Goal: Information Seeking & Learning: Learn about a topic

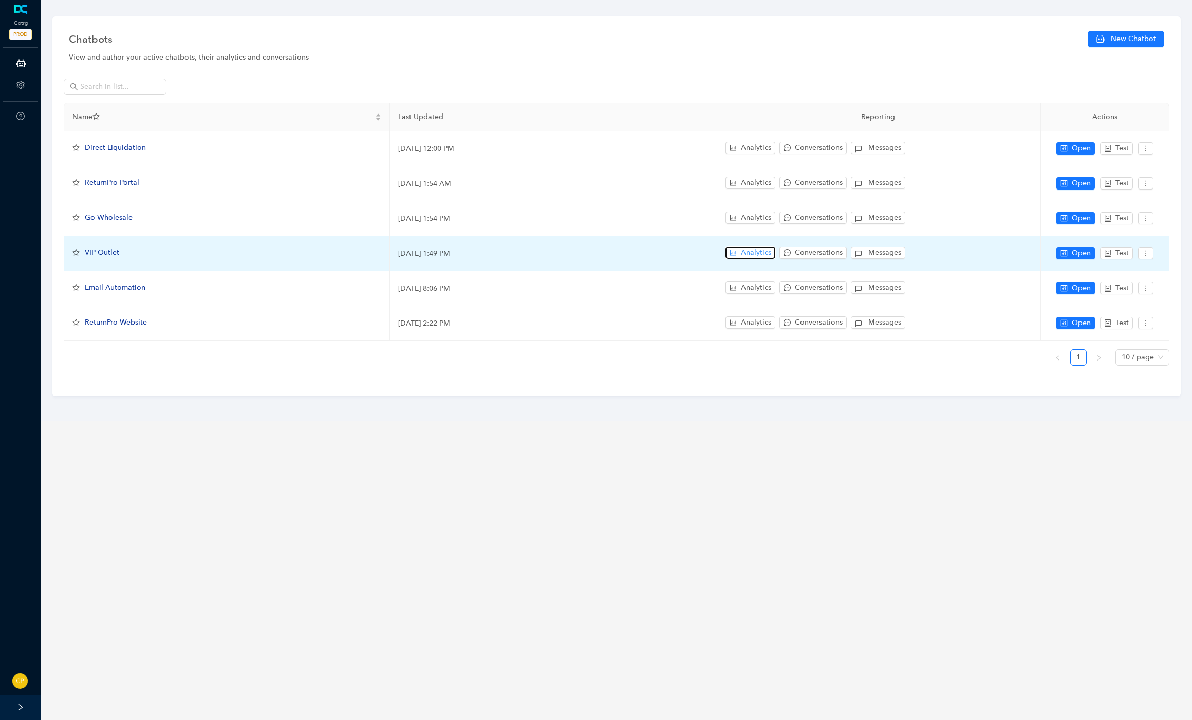
click at [730, 250] on icon "bar-chart" at bounding box center [733, 252] width 7 height 7
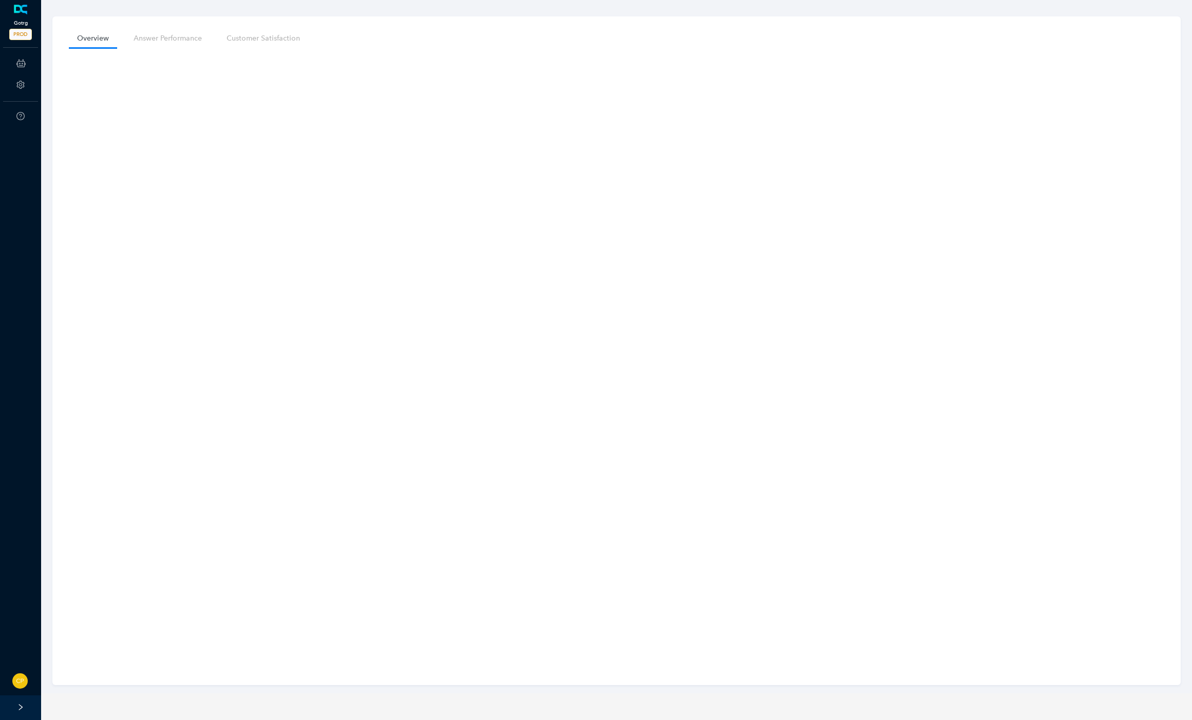
click at [29, 15] on link at bounding box center [20, 10] width 17 height 10
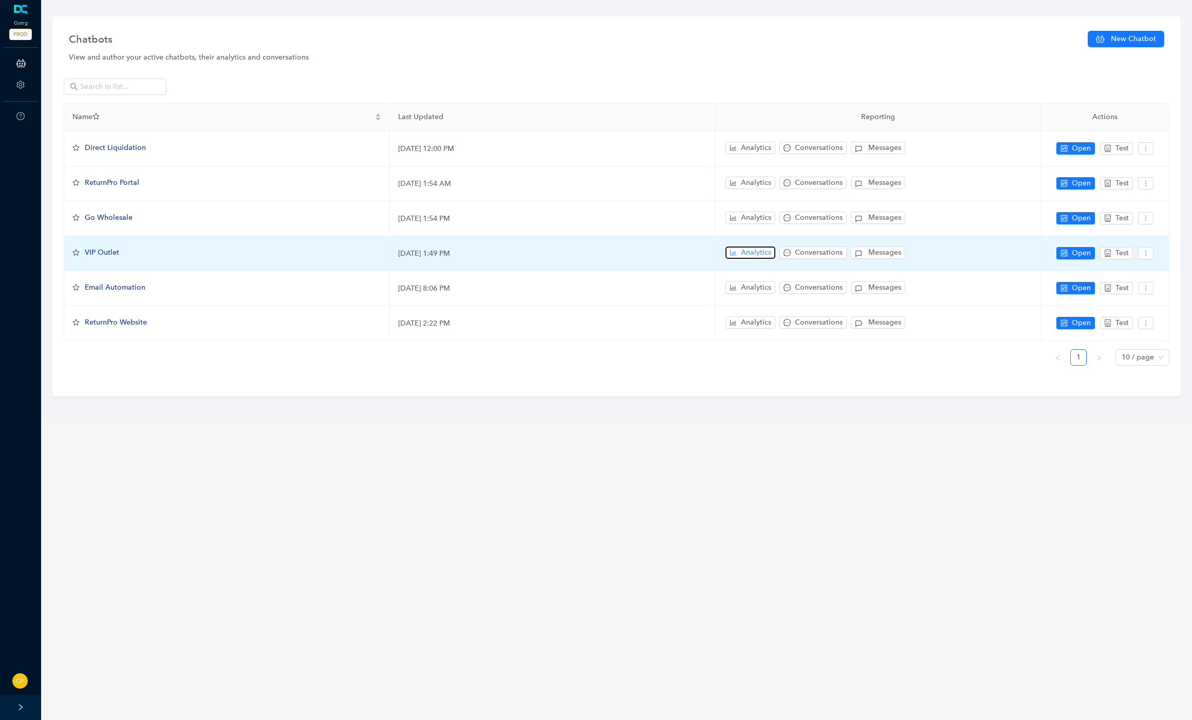
click at [738, 252] on button "Analytics" at bounding box center [751, 253] width 50 height 12
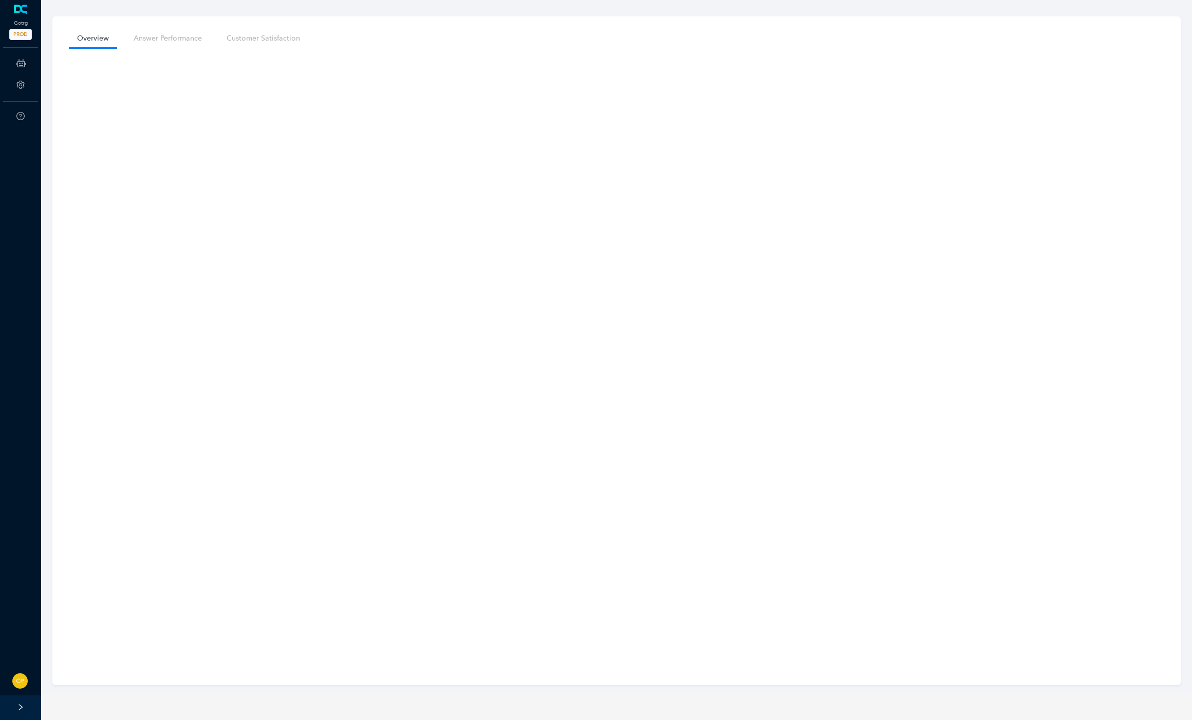
click at [362, 40] on nav "Overview Answer Performance Customer Satisfaction" at bounding box center [617, 38] width 1096 height 19
click at [25, 15] on link at bounding box center [20, 10] width 17 height 10
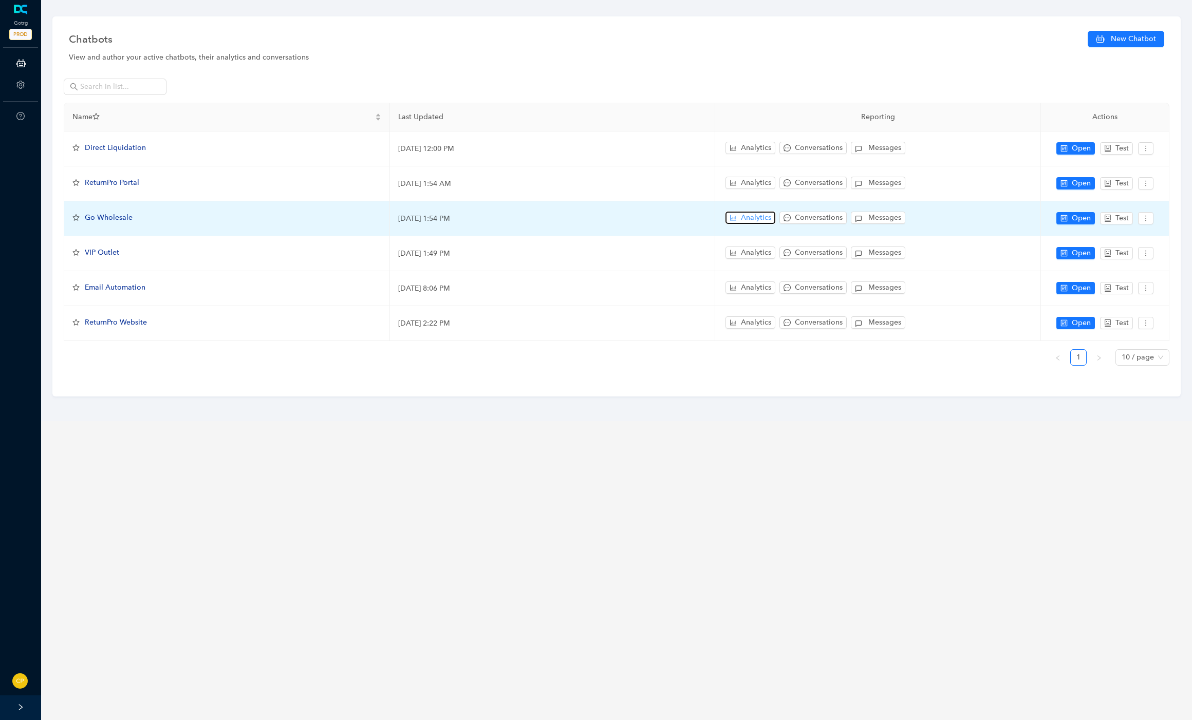
click at [753, 217] on span "Analytics" at bounding box center [756, 217] width 30 height 11
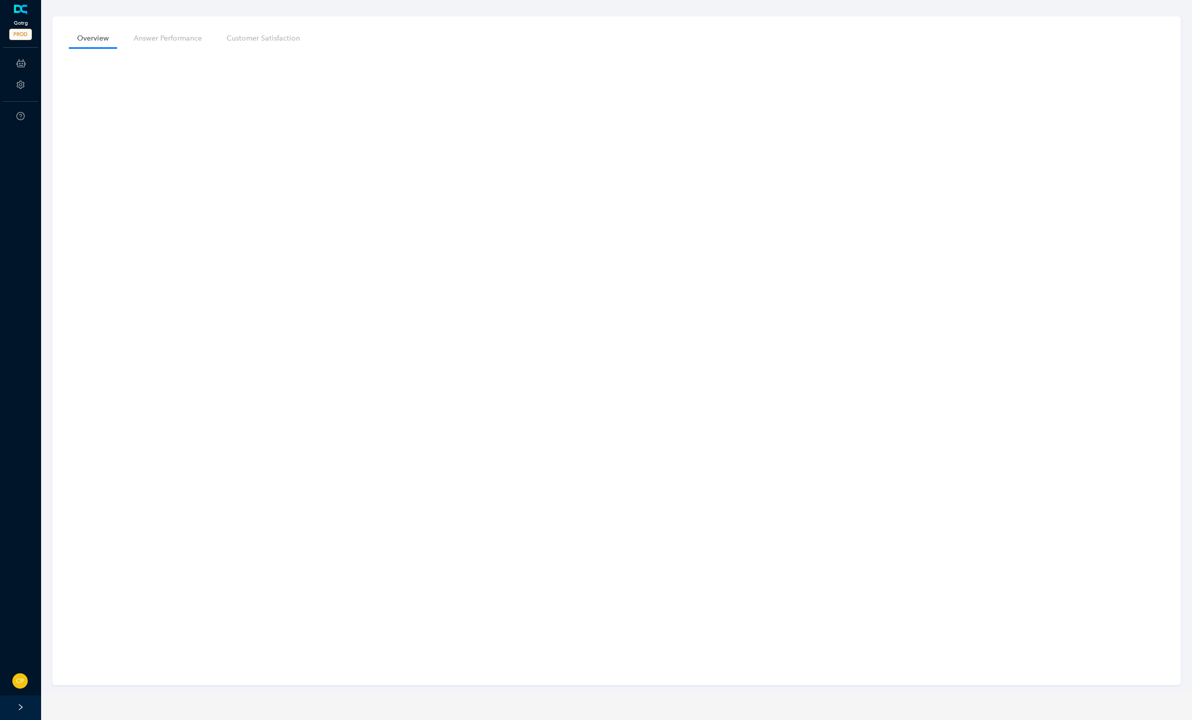
click at [29, 12] on link at bounding box center [20, 10] width 17 height 10
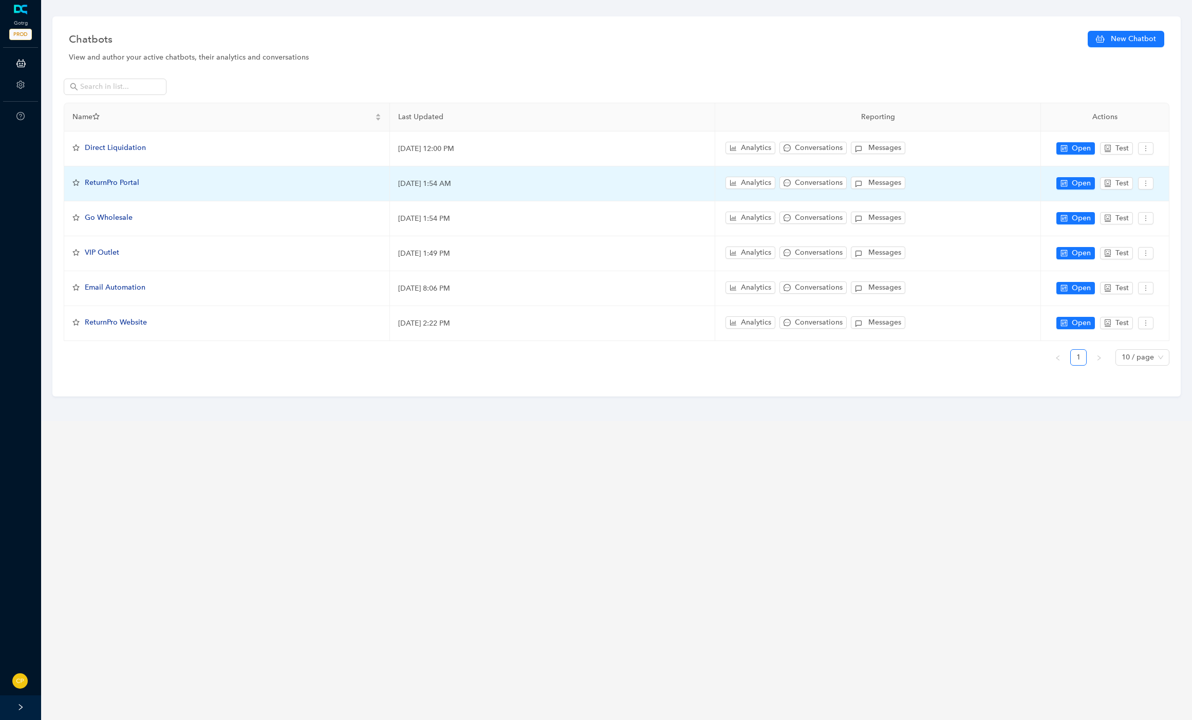
drag, startPoint x: 155, startPoint y: 203, endPoint x: 163, endPoint y: 271, distance: 68.3
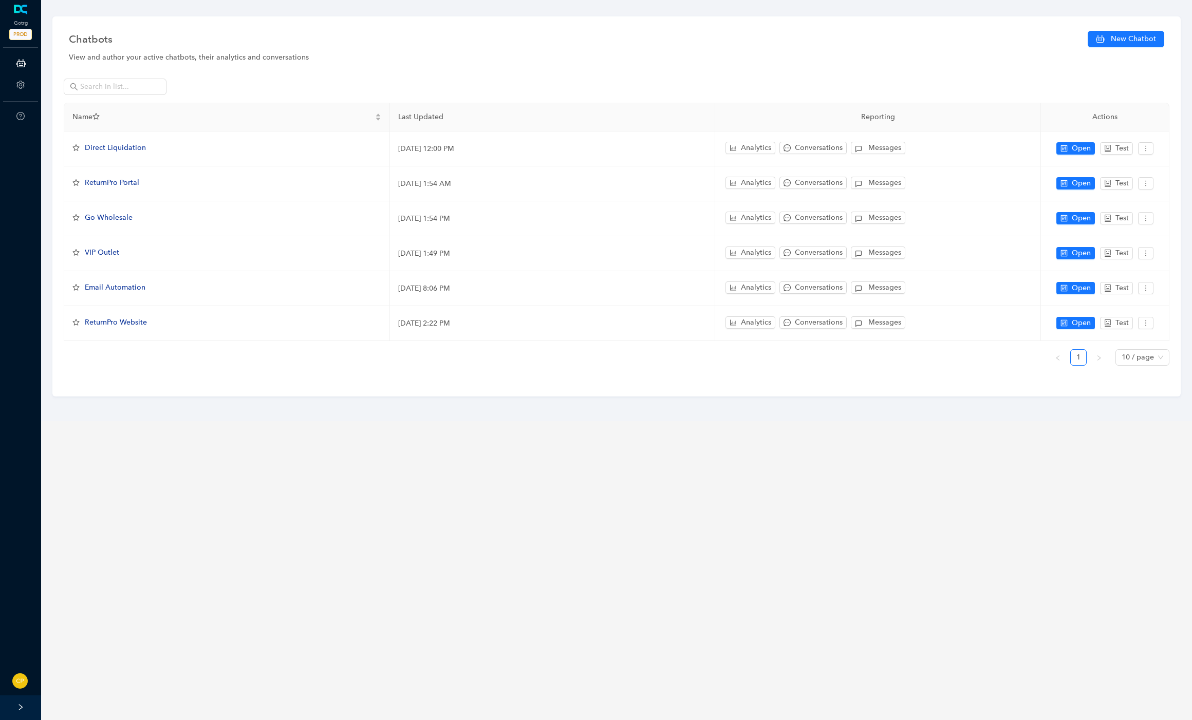
drag, startPoint x: 163, startPoint y: 271, endPoint x: 115, endPoint y: 380, distance: 119.6
click at [115, 380] on div "Chatbots New Chatbot View and author your active chatbots, their analytics and …" at bounding box center [616, 206] width 1128 height 380
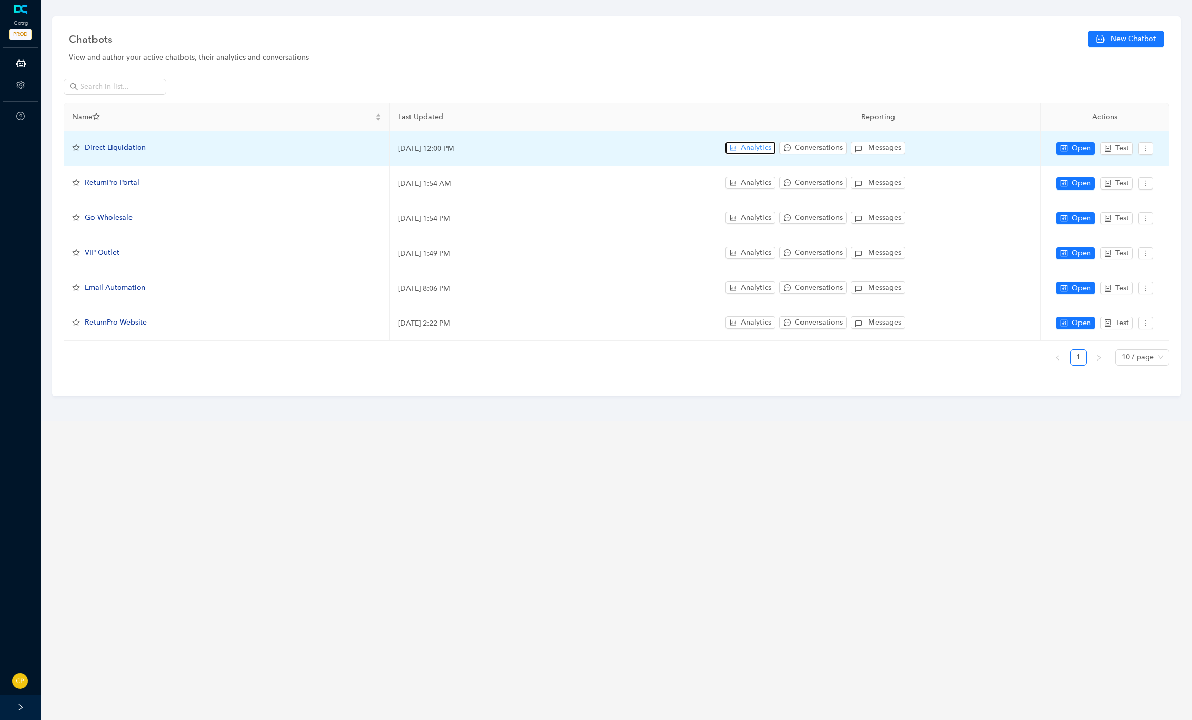
click at [759, 147] on span "Analytics" at bounding box center [756, 147] width 30 height 11
